Goal: Manage account settings

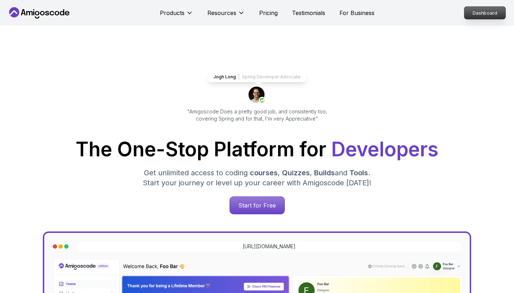
click at [498, 12] on p "Dashboard" at bounding box center [485, 13] width 41 height 12
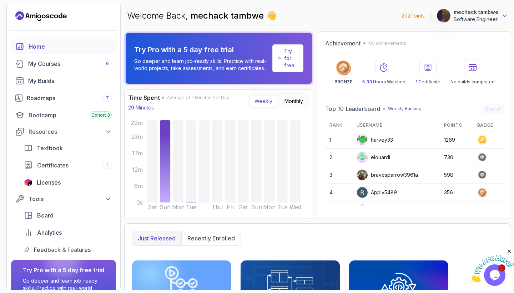
click at [505, 14] on icon at bounding box center [505, 15] width 7 height 7
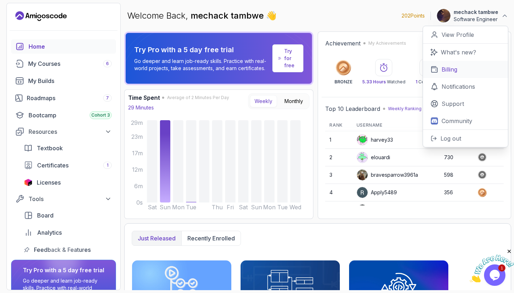
click at [453, 73] on p "Billing" at bounding box center [450, 69] width 16 height 9
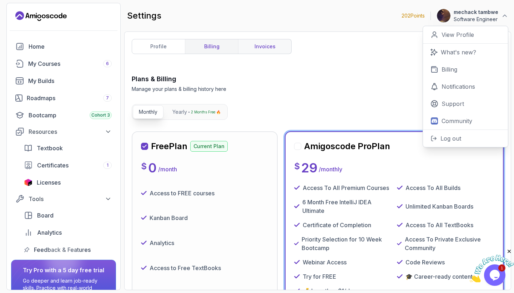
click at [257, 48] on link "invoices" at bounding box center [264, 46] width 53 height 14
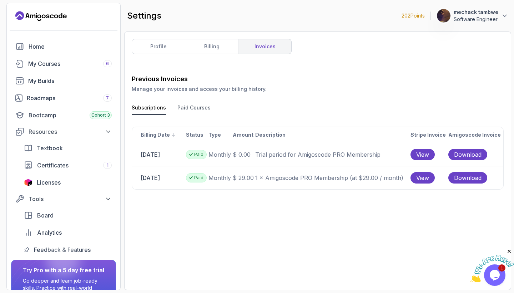
click at [218, 55] on div "profile billing invoices Previous Invoices Manage your invoices and access your…" at bounding box center [318, 160] width 372 height 243
click at [218, 47] on link "billing" at bounding box center [211, 46] width 53 height 14
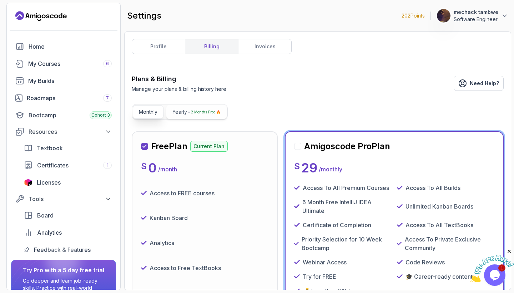
click at [202, 111] on p "2 Months Free 🔥" at bounding box center [206, 111] width 30 height 7
click at [156, 112] on p "Monthly" at bounding box center [148, 111] width 19 height 7
click at [168, 45] on link "profile" at bounding box center [158, 46] width 53 height 14
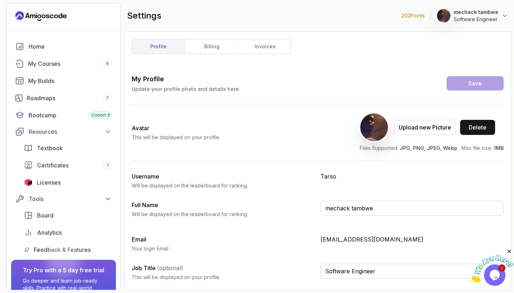
click at [475, 126] on div "Delete" at bounding box center [478, 127] width 18 height 9
click at [477, 129] on div "Delete" at bounding box center [478, 127] width 18 height 9
click at [203, 46] on link "billing" at bounding box center [211, 46] width 53 height 14
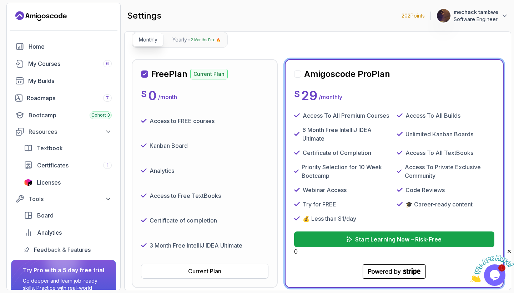
scroll to position [79, 0]
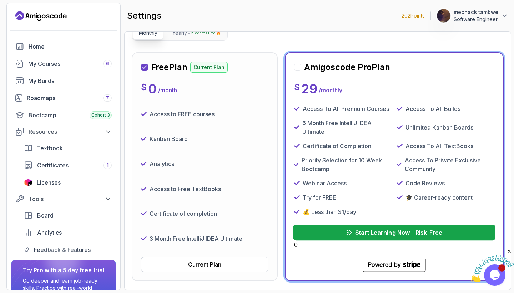
click at [360, 235] on p "Start Learning Now – Risk-Free" at bounding box center [398, 232] width 87 height 9
